Goal: Task Accomplishment & Management: Use online tool/utility

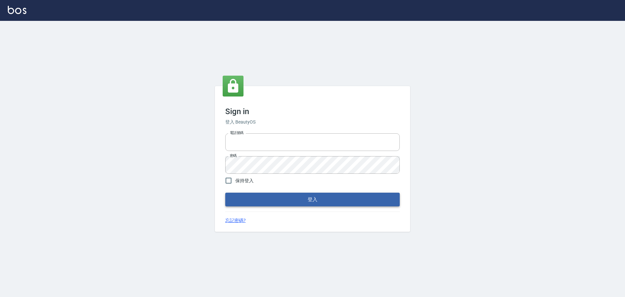
type input "0975350191"
click at [262, 198] on button "登入" at bounding box center [312, 199] width 175 height 14
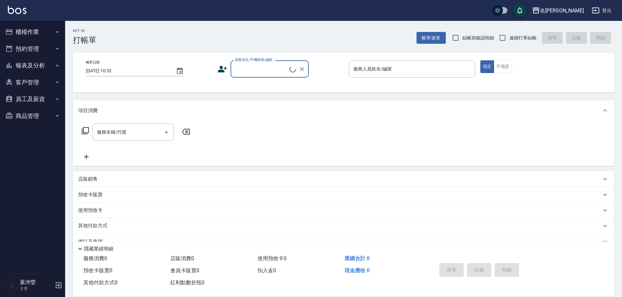
click at [50, 36] on button "櫃檯作業" at bounding box center [33, 31] width 60 height 17
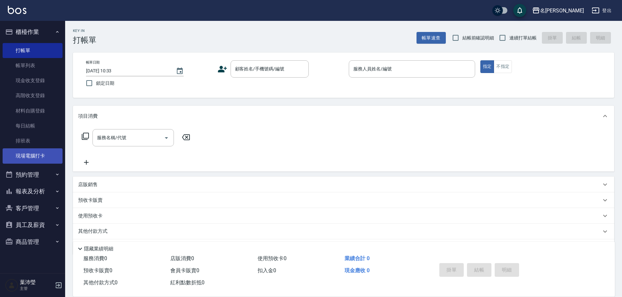
click at [49, 150] on link "現場電腦打卡" at bounding box center [33, 155] width 60 height 15
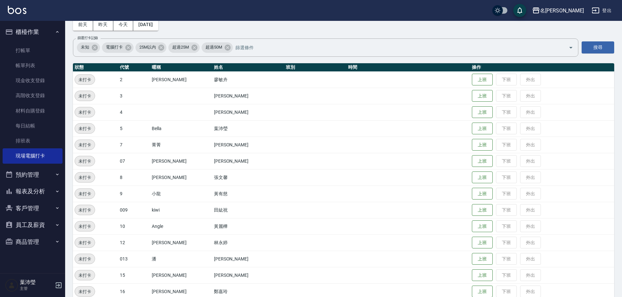
scroll to position [65, 0]
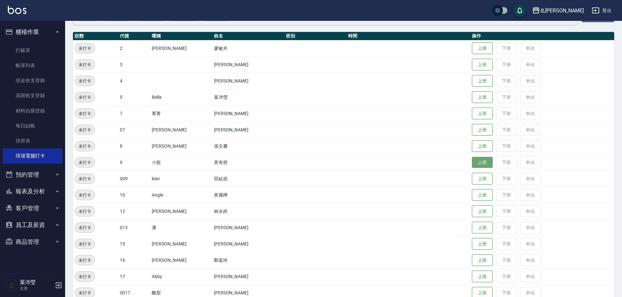
click at [472, 159] on button "上班" at bounding box center [482, 162] width 21 height 11
click at [472, 94] on button "上班" at bounding box center [482, 97] width 21 height 11
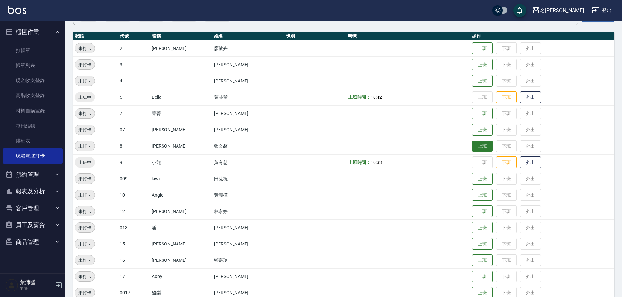
click at [473, 143] on button "上班" at bounding box center [482, 145] width 21 height 11
click at [472, 214] on button "上班" at bounding box center [482, 210] width 21 height 11
